Goal: Task Accomplishment & Management: Use online tool/utility

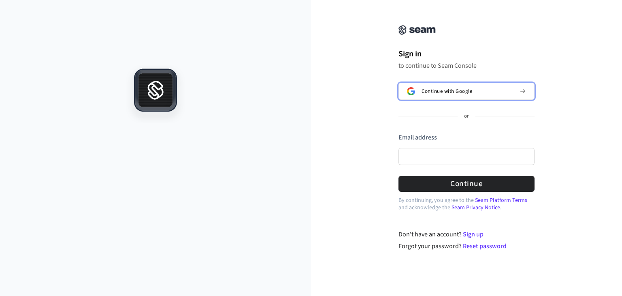
click at [443, 93] on span "Continue with Google" at bounding box center [447, 91] width 51 height 6
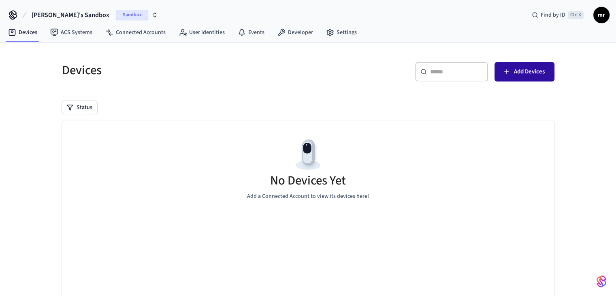
click at [518, 73] on span "Add Devices" at bounding box center [529, 71] width 31 height 11
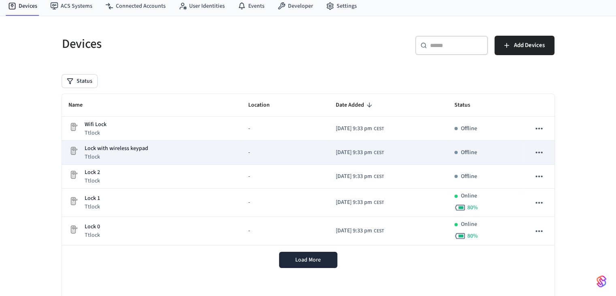
scroll to position [41, 0]
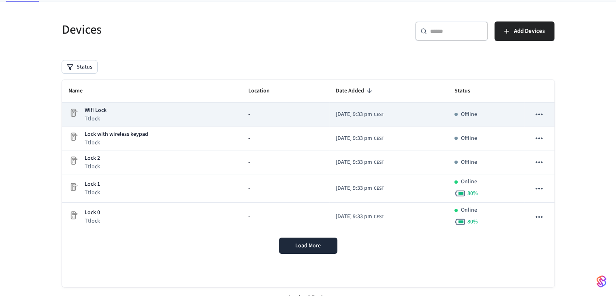
click at [535, 113] on icon "sticky table" at bounding box center [539, 114] width 11 height 11
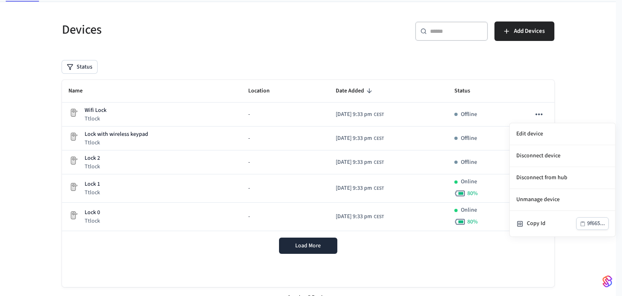
click at [590, 89] on div at bounding box center [311, 148] width 622 height 296
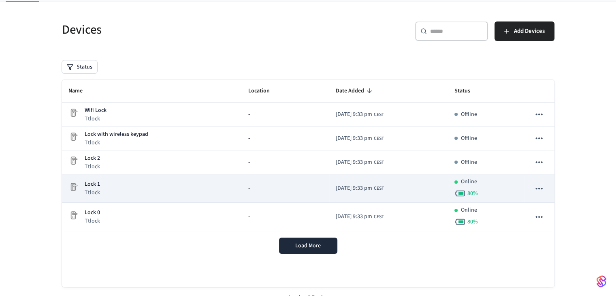
click at [538, 188] on icon "sticky table" at bounding box center [539, 188] width 11 height 11
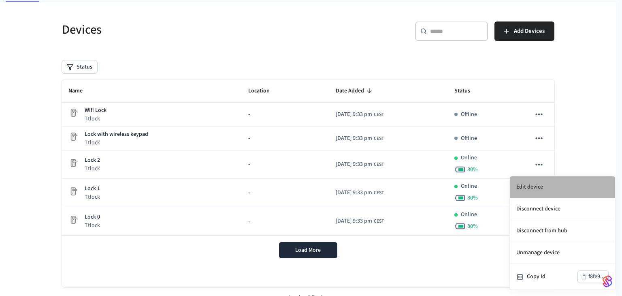
click at [537, 190] on li "Edit device" at bounding box center [562, 187] width 105 height 22
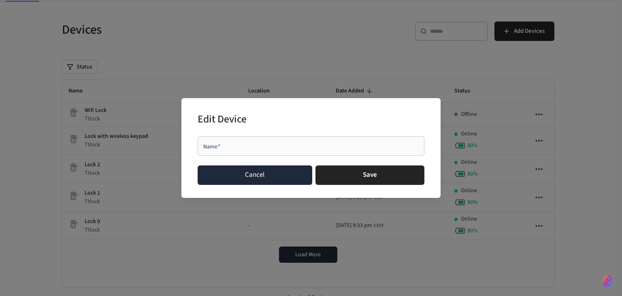
click at [278, 174] on button "Cancel" at bounding box center [255, 174] width 115 height 19
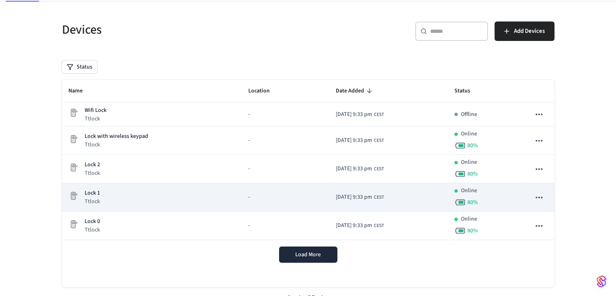
click at [188, 192] on div "Lock 1 Ttlock" at bounding box center [151, 197] width 167 height 17
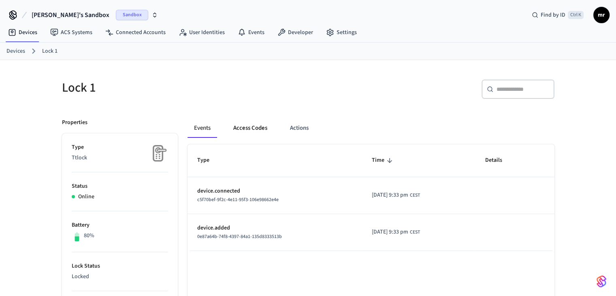
click at [246, 127] on button "Access Codes" at bounding box center [250, 127] width 47 height 19
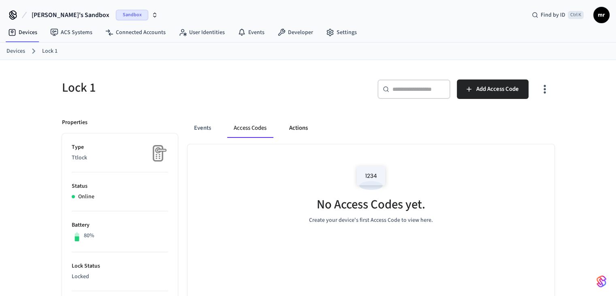
click at [305, 129] on button "Actions" at bounding box center [299, 127] width 32 height 19
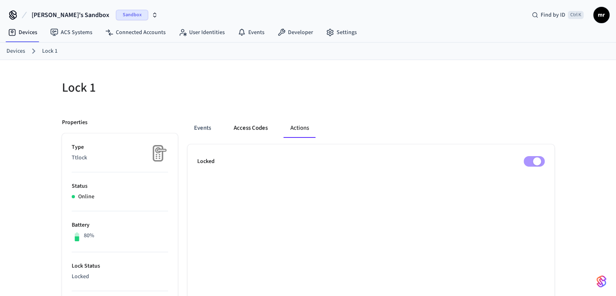
click at [261, 126] on button "Access Codes" at bounding box center [250, 127] width 47 height 19
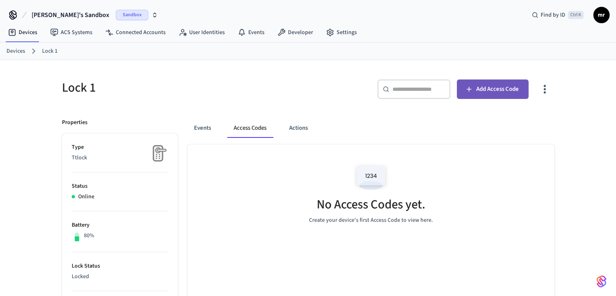
click at [496, 88] on span "Add Access Code" at bounding box center [498, 89] width 43 height 11
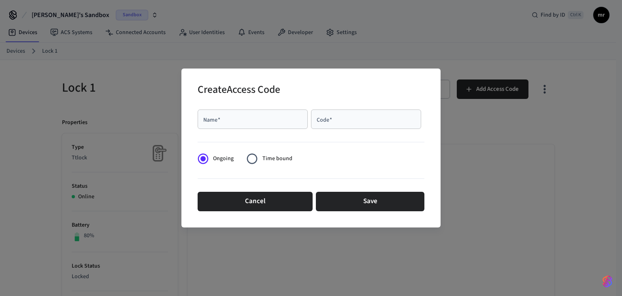
click at [284, 123] on div "Name   *" at bounding box center [253, 118] width 110 height 19
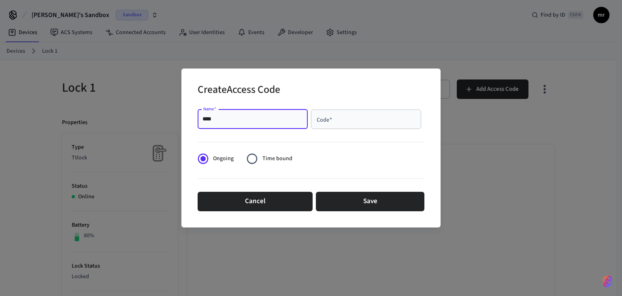
type input "****"
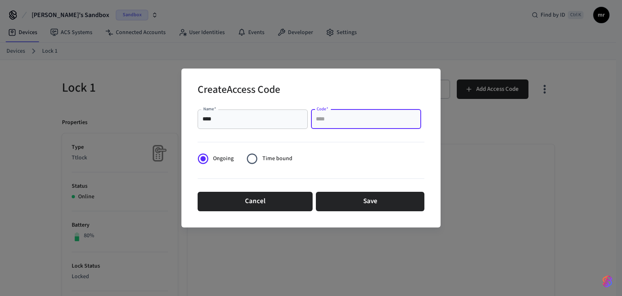
click at [353, 121] on input "Code   *" at bounding box center [366, 119] width 101 height 8
type input "******"
click at [272, 160] on span "Time bound" at bounding box center [278, 158] width 30 height 9
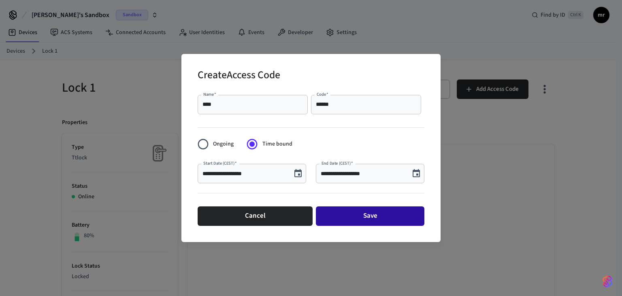
click at [344, 212] on button "Save" at bounding box center [370, 215] width 109 height 19
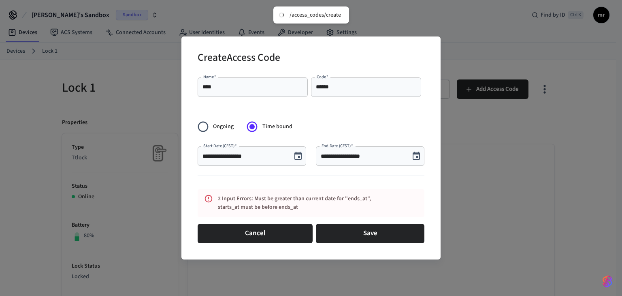
click at [389, 163] on div "**********" at bounding box center [370, 155] width 109 height 19
click at [358, 154] on input "**********" at bounding box center [363, 156] width 84 height 8
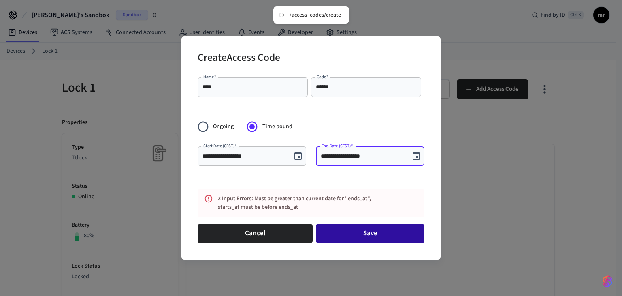
type input "**********"
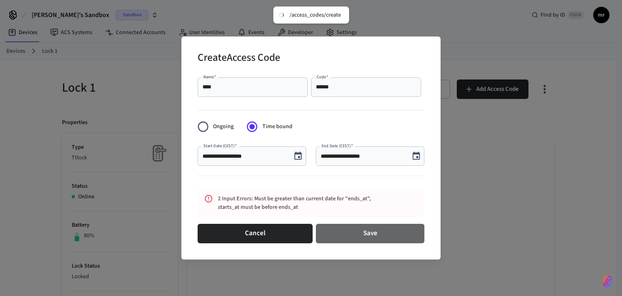
click at [360, 228] on button "Save" at bounding box center [370, 233] width 109 height 19
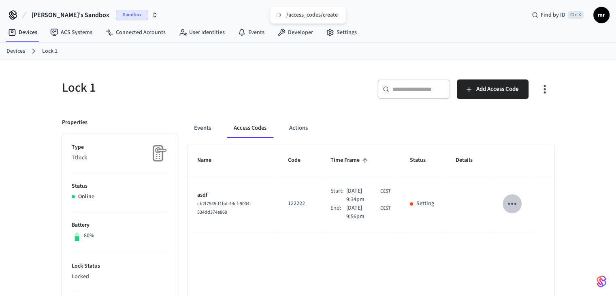
click at [514, 203] on icon "sticky table" at bounding box center [512, 203] width 13 height 13
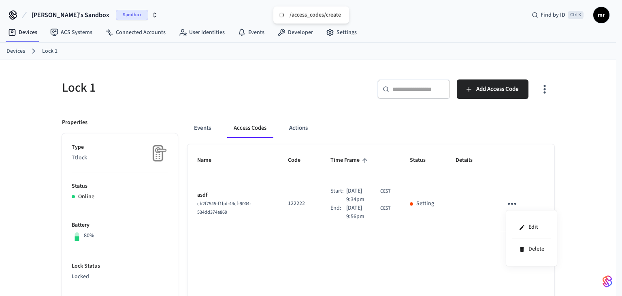
click at [515, 205] on div at bounding box center [311, 148] width 622 height 296
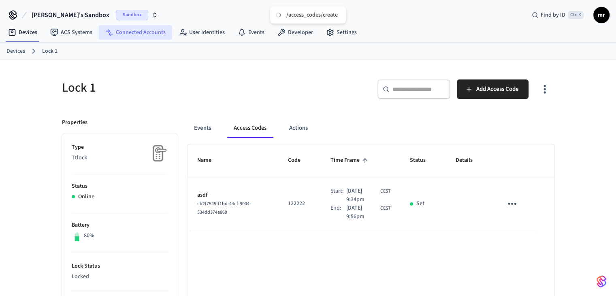
click at [128, 31] on link "Connected Accounts" at bounding box center [135, 32] width 73 height 15
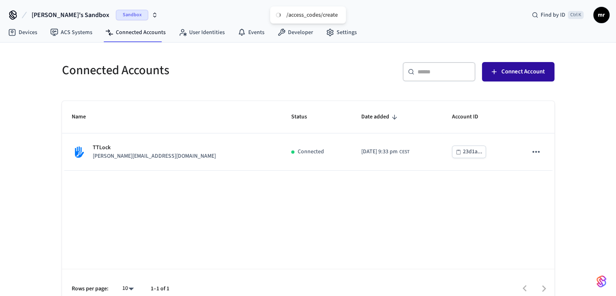
click at [508, 79] on button "Connect Account" at bounding box center [518, 71] width 73 height 19
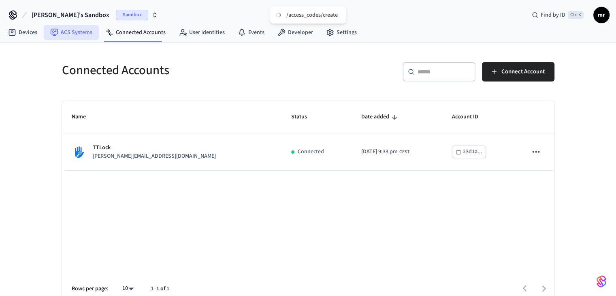
click at [62, 38] on link "ACS Systems" at bounding box center [71, 32] width 55 height 15
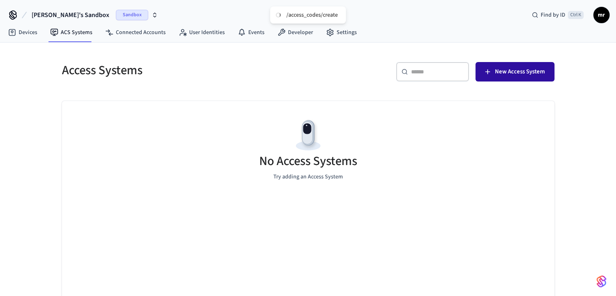
click at [514, 77] on span "New Access System" at bounding box center [520, 71] width 50 height 11
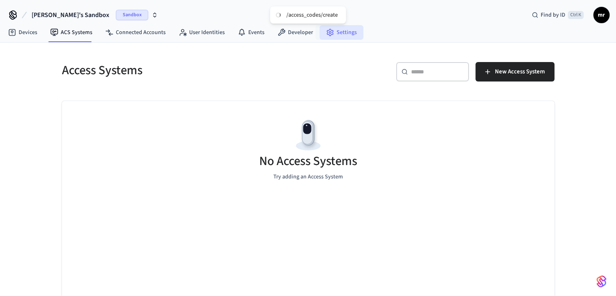
click at [344, 34] on link "Settings" at bounding box center [342, 32] width 44 height 15
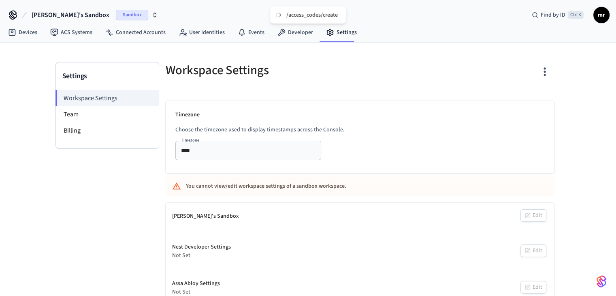
scroll to position [6, 0]
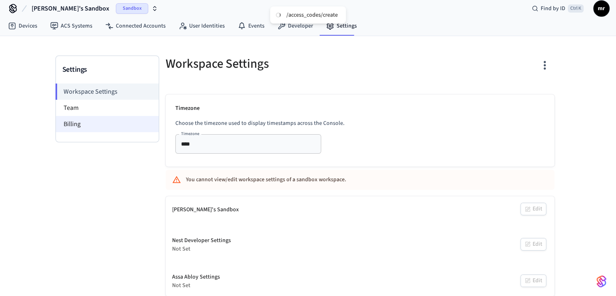
click at [104, 122] on li "Billing" at bounding box center [107, 124] width 103 height 16
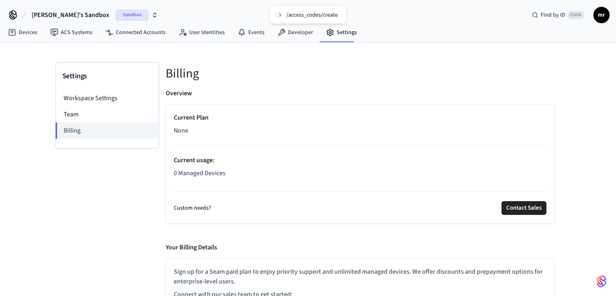
click at [152, 13] on icon "button" at bounding box center [155, 15] width 6 height 6
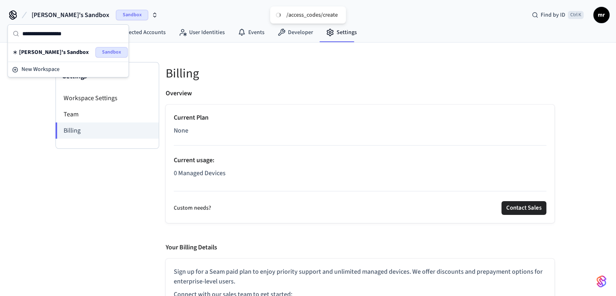
click at [120, 18] on div "Sandbox" at bounding box center [137, 15] width 42 height 11
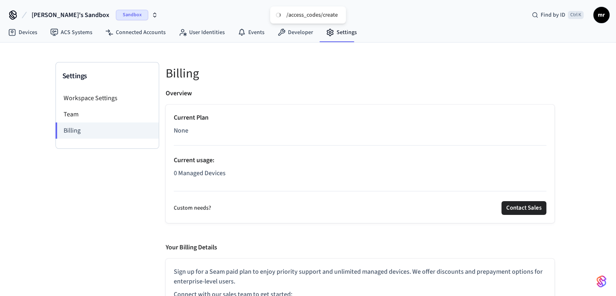
click at [603, 14] on span "mr" at bounding box center [602, 15] width 15 height 15
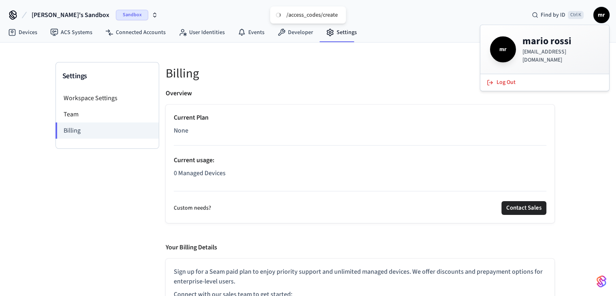
click at [603, 14] on span "mr" at bounding box center [602, 15] width 15 height 15
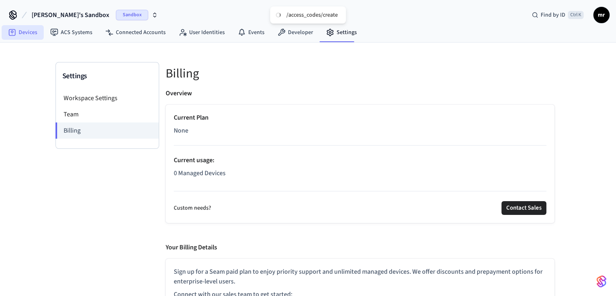
click at [19, 36] on link "Devices" at bounding box center [23, 32] width 42 height 15
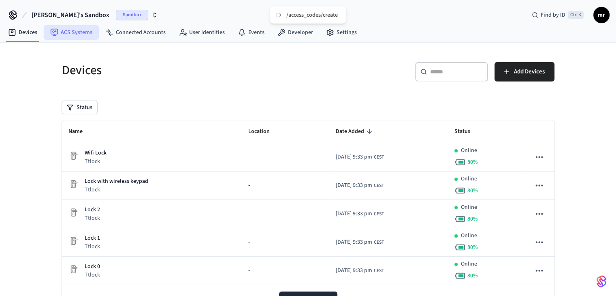
click at [64, 31] on link "ACS Systems" at bounding box center [71, 32] width 55 height 15
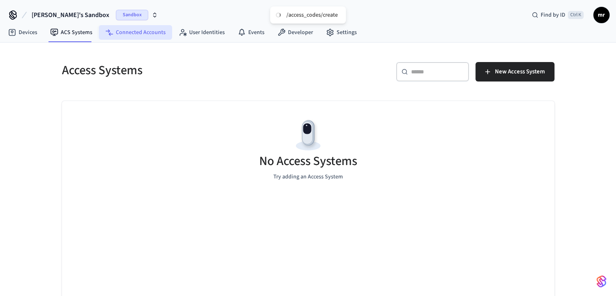
click at [127, 34] on link "Connected Accounts" at bounding box center [135, 32] width 73 height 15
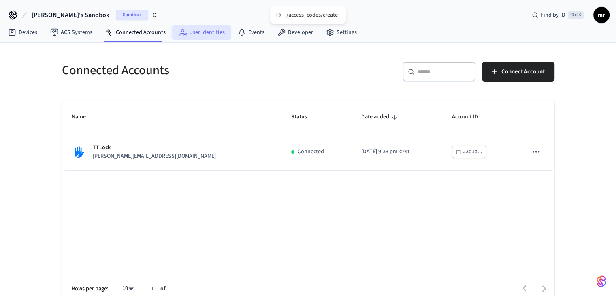
click at [199, 29] on link "User Identities" at bounding box center [201, 32] width 59 height 15
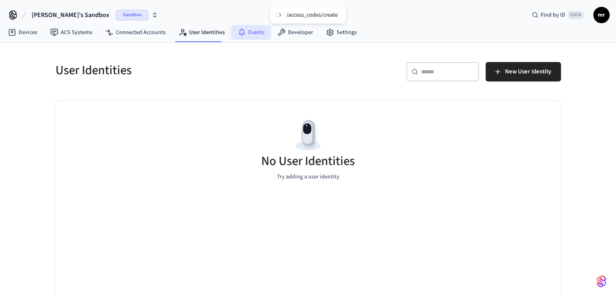
click at [238, 29] on icon at bounding box center [242, 32] width 8 height 8
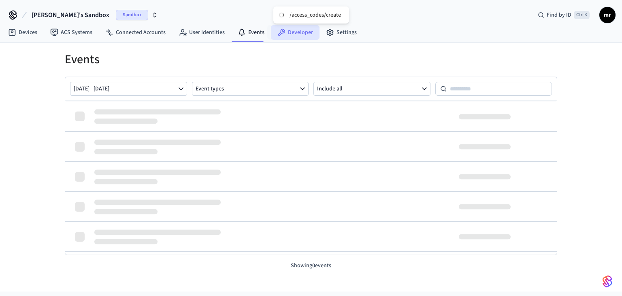
drag, startPoint x: 287, startPoint y: 33, endPoint x: 295, endPoint y: 36, distance: 8.4
click at [288, 33] on link "Developer" at bounding box center [295, 32] width 49 height 15
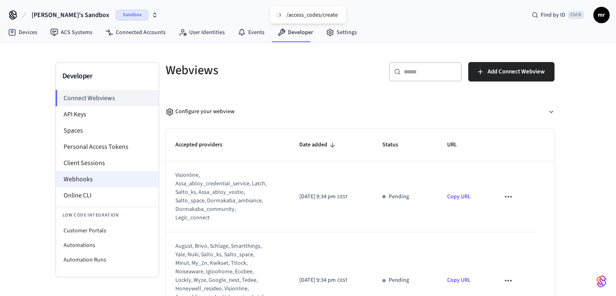
click at [109, 181] on li "Webhooks" at bounding box center [107, 179] width 103 height 16
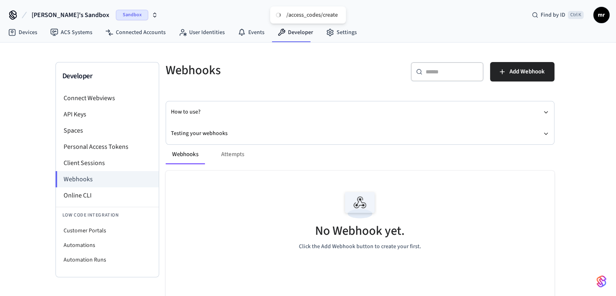
click at [238, 151] on div "Webhooks Attempts" at bounding box center [360, 154] width 389 height 19
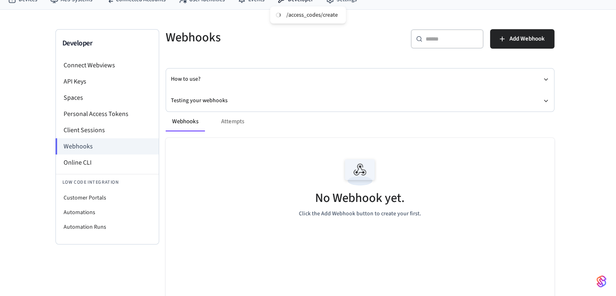
scroll to position [81, 0]
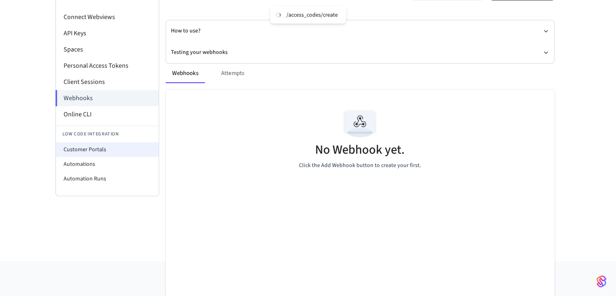
click at [109, 152] on li "Customer Portals" at bounding box center [107, 149] width 103 height 15
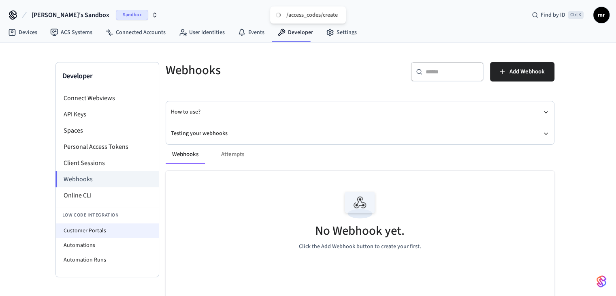
select select "**********"
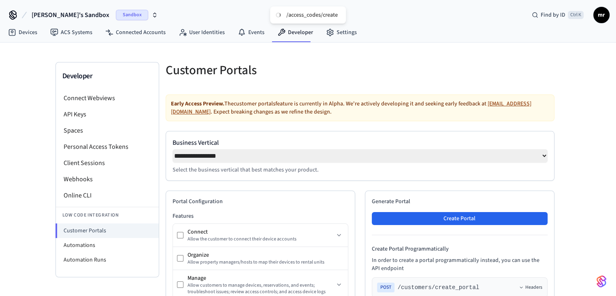
click at [207, 152] on select "**********" at bounding box center [360, 155] width 375 height 13
click at [173, 149] on select "**********" at bounding box center [360, 155] width 375 height 13
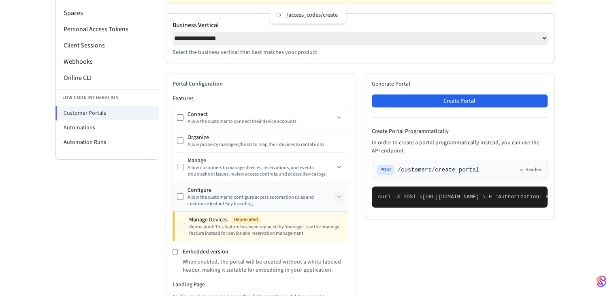
scroll to position [69, 0]
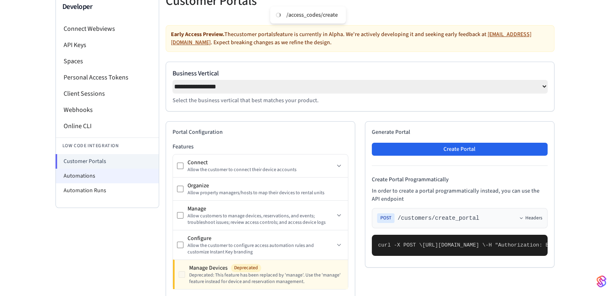
click at [85, 174] on li "Automations" at bounding box center [107, 176] width 103 height 15
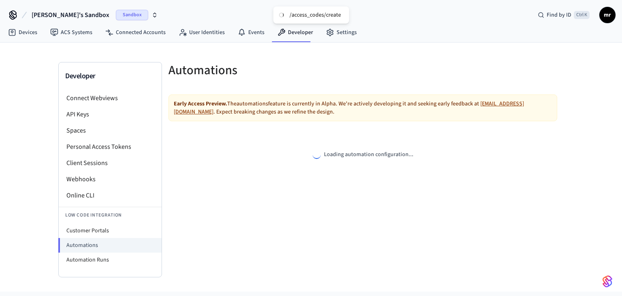
select select "**********"
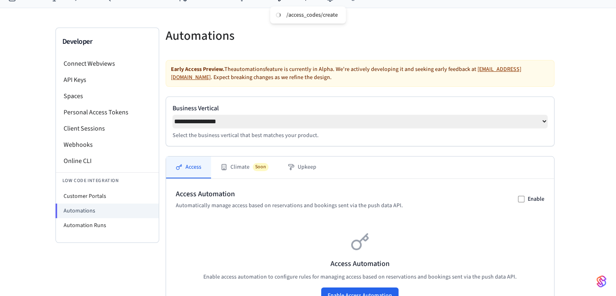
scroll to position [122, 0]
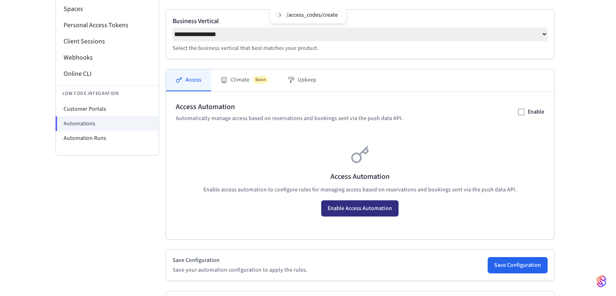
click at [364, 212] on button "Enable Access Automation" at bounding box center [359, 208] width 77 height 16
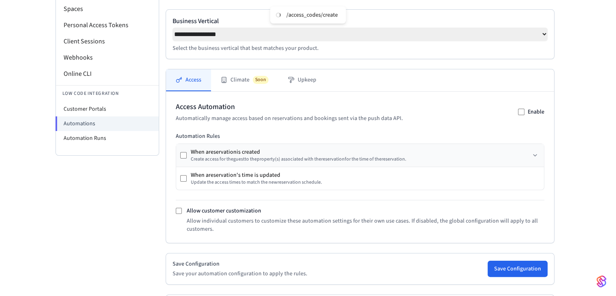
click at [253, 159] on div "Create access for the guest to the property (s) associated with the reservation…" at bounding box center [299, 159] width 216 height 6
click at [509, 268] on button "Save Configuration" at bounding box center [518, 269] width 60 height 16
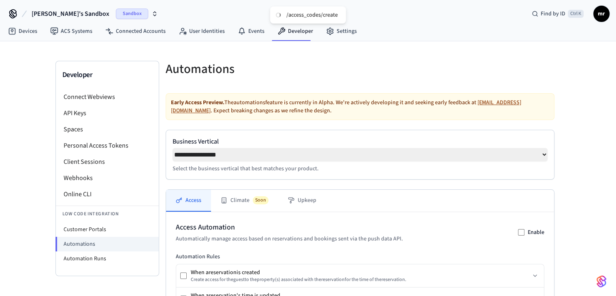
scroll to position [0, 0]
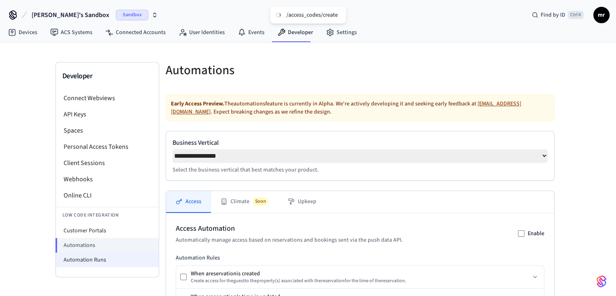
click at [96, 258] on li "Automation Runs" at bounding box center [107, 259] width 103 height 15
